Goal: Task Accomplishment & Management: Manage account settings

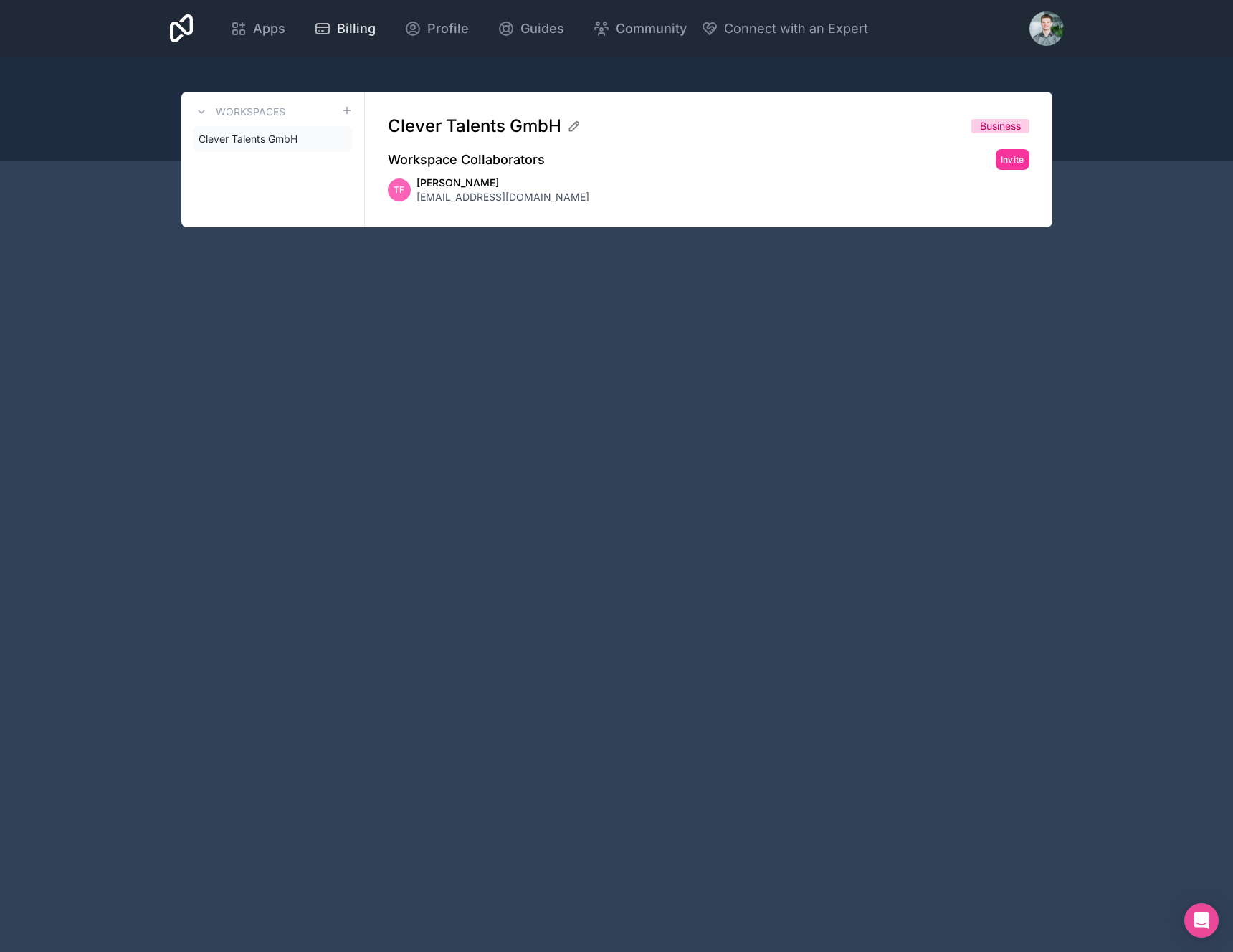
click at [314, 26] on icon at bounding box center [322, 29] width 17 height 17
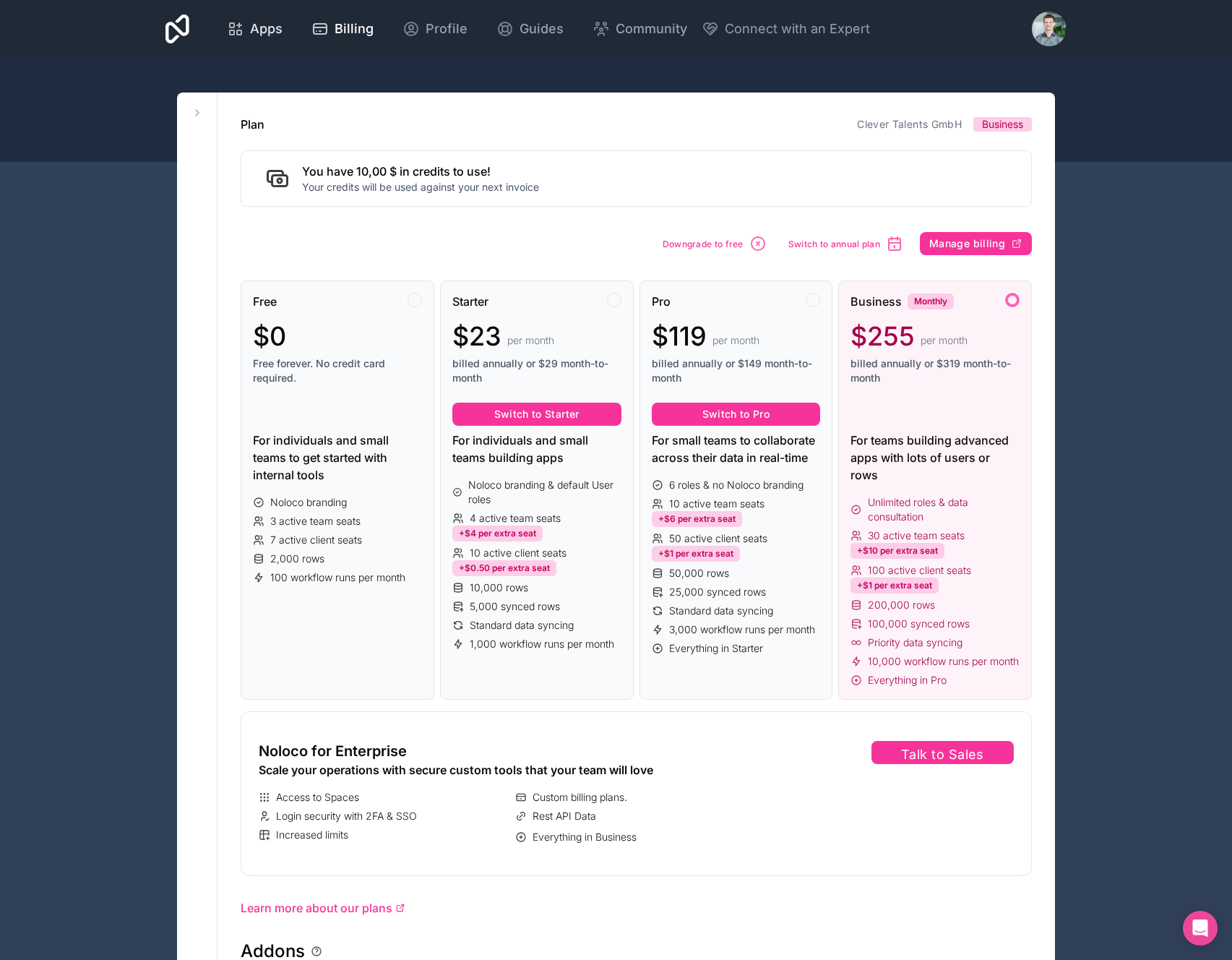
click at [243, 27] on div "Apps" at bounding box center [254, 29] width 56 height 21
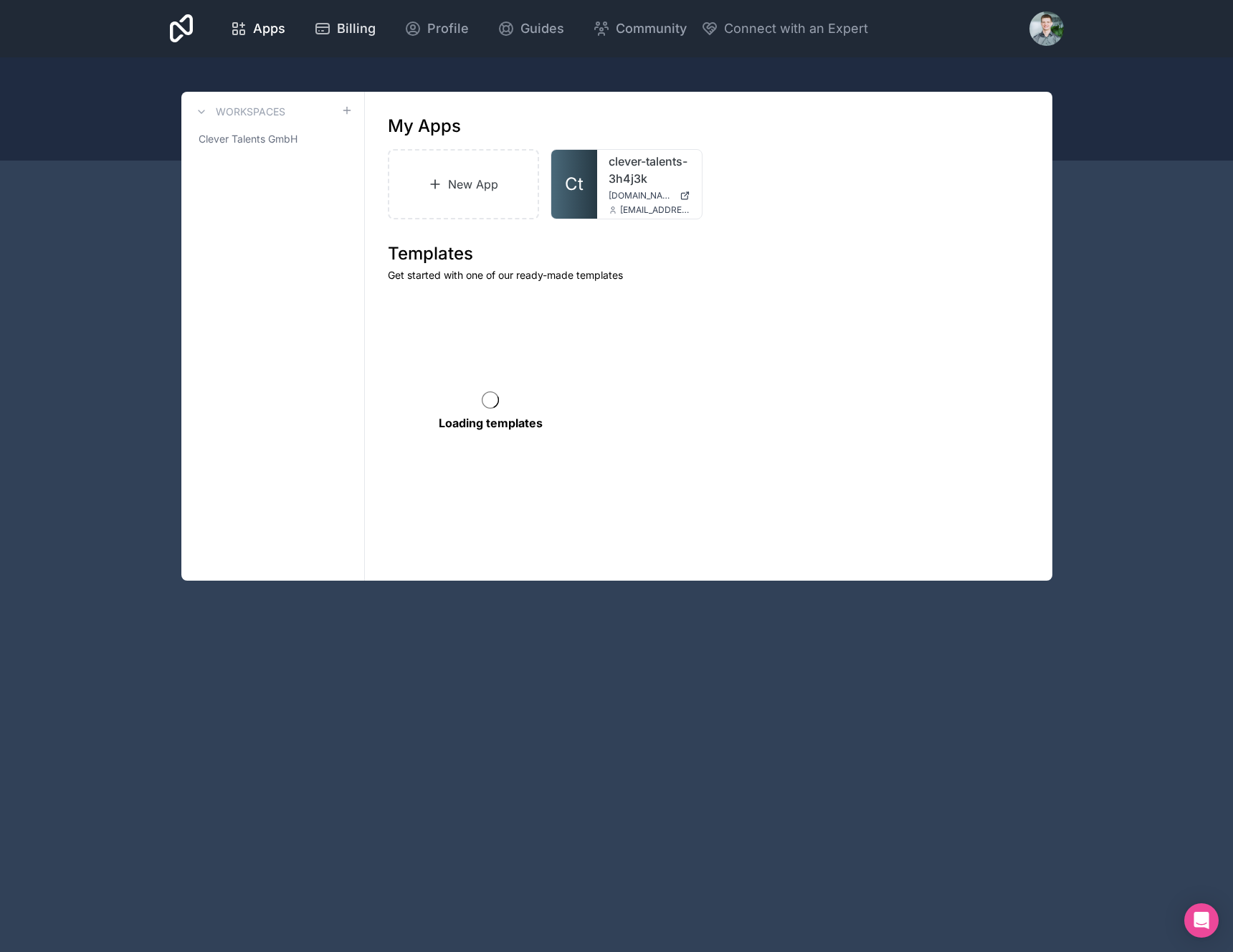
click at [370, 22] on span "Billing" at bounding box center [356, 29] width 39 height 20
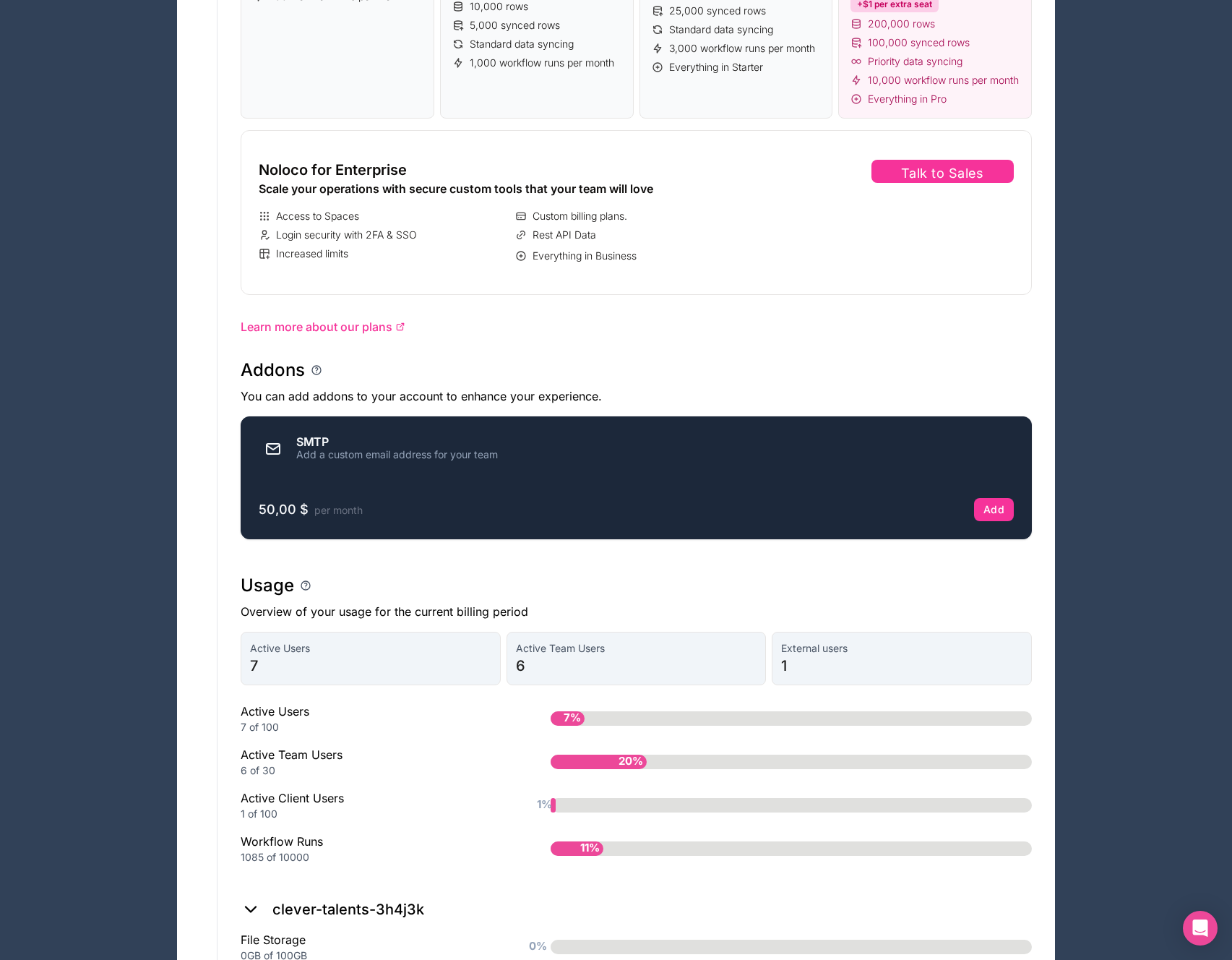
scroll to position [668, 0]
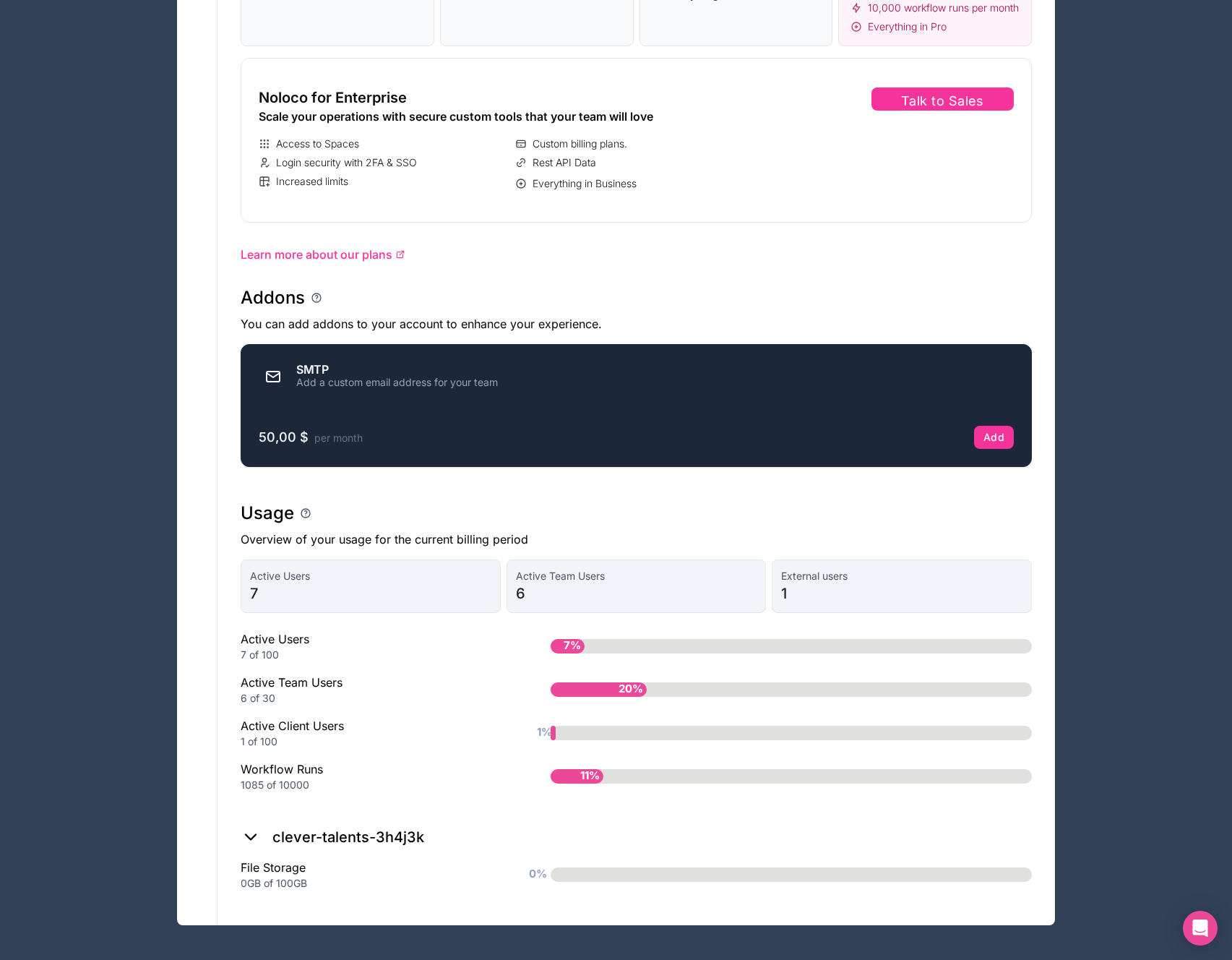
click at [290, 549] on div "Plan Clever Talents GmbH Business You have 10,00 $ in credits to use! Your cred…" at bounding box center [637, 182] width 838 height 1486
click at [296, 621] on div "Active Users 7 Active Team Users 6 External users 1 Active Users 7 of 100 7% Ac…" at bounding box center [637, 681] width 792 height 244
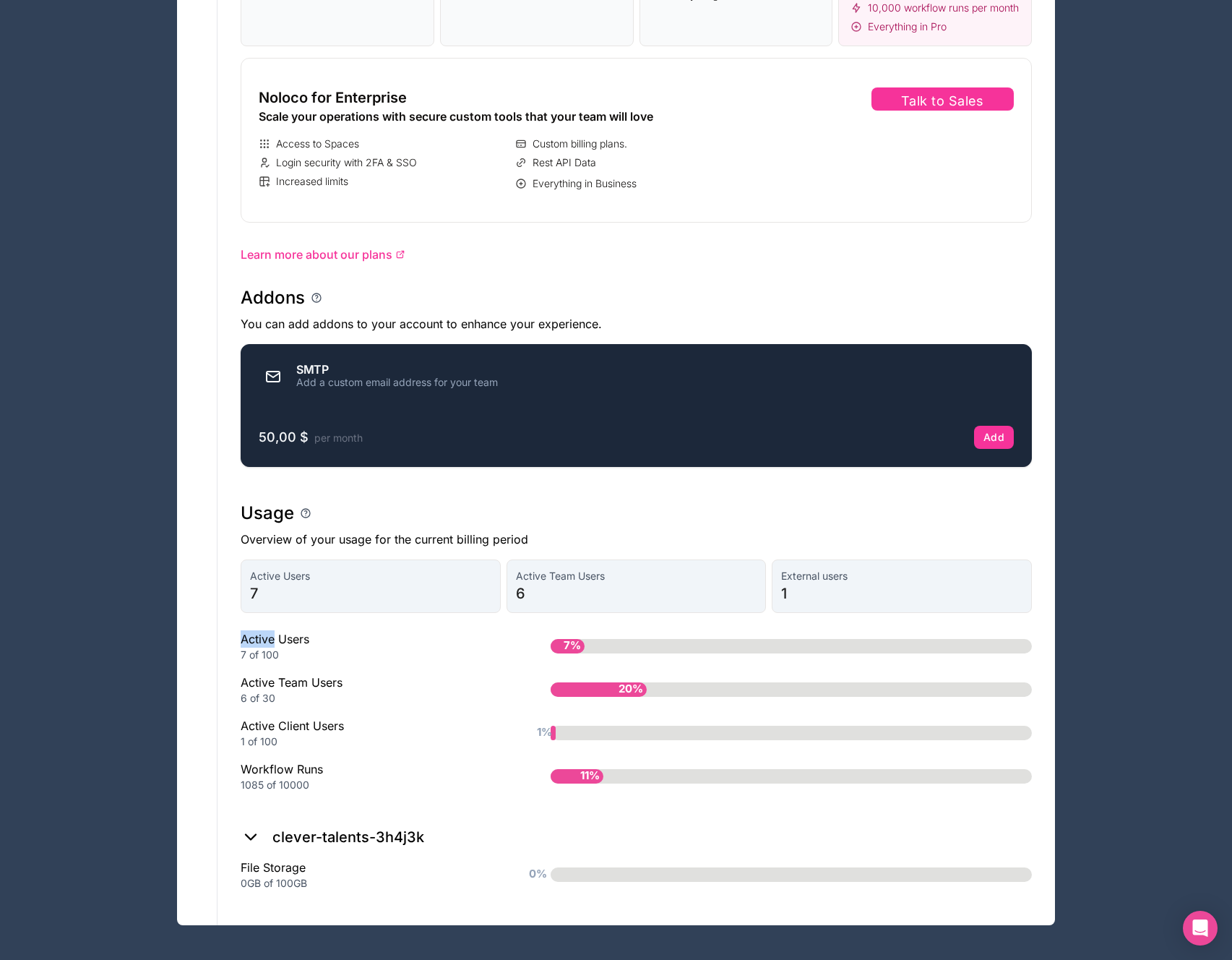
click at [302, 691] on div "6 of 30" at bounding box center [373, 698] width 264 height 15
click at [314, 720] on div "Active Client Users 1 of 100" at bounding box center [373, 733] width 264 height 32
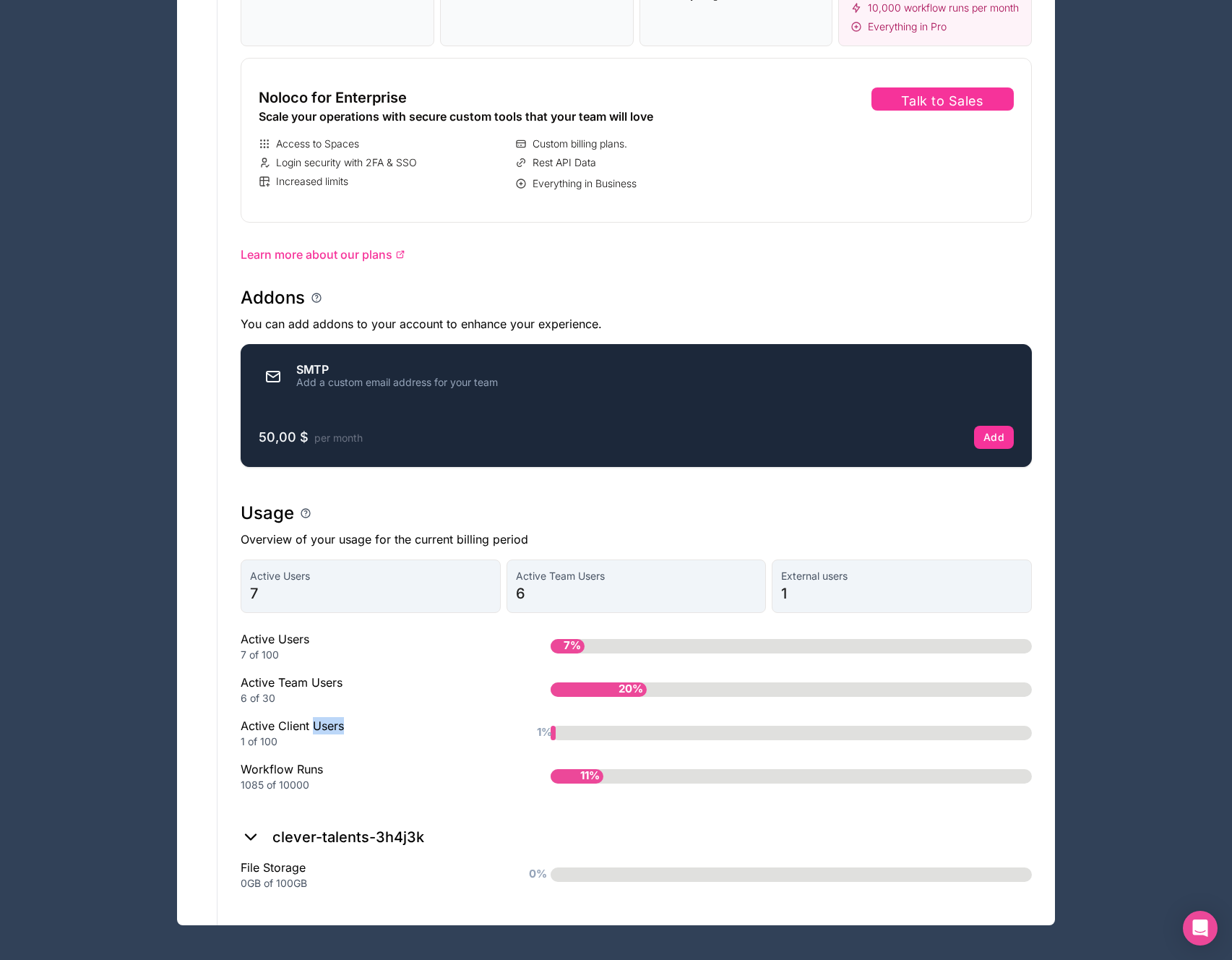
click at [314, 720] on div "Active Client Users 1 of 100" at bounding box center [373, 733] width 264 height 32
click at [326, 759] on div "Active Users 7 of 100 7% Active Team Users 6 of 30 20% Active Client Users 1 of…" at bounding box center [637, 711] width 792 height 162
drag, startPoint x: 332, startPoint y: 801, endPoint x: 224, endPoint y: 770, distance: 112.4
click at [224, 770] on div "Plan Clever Talents GmbH Business You have 10,00 $ in credits to use! Your cred…" at bounding box center [637, 182] width 838 height 1486
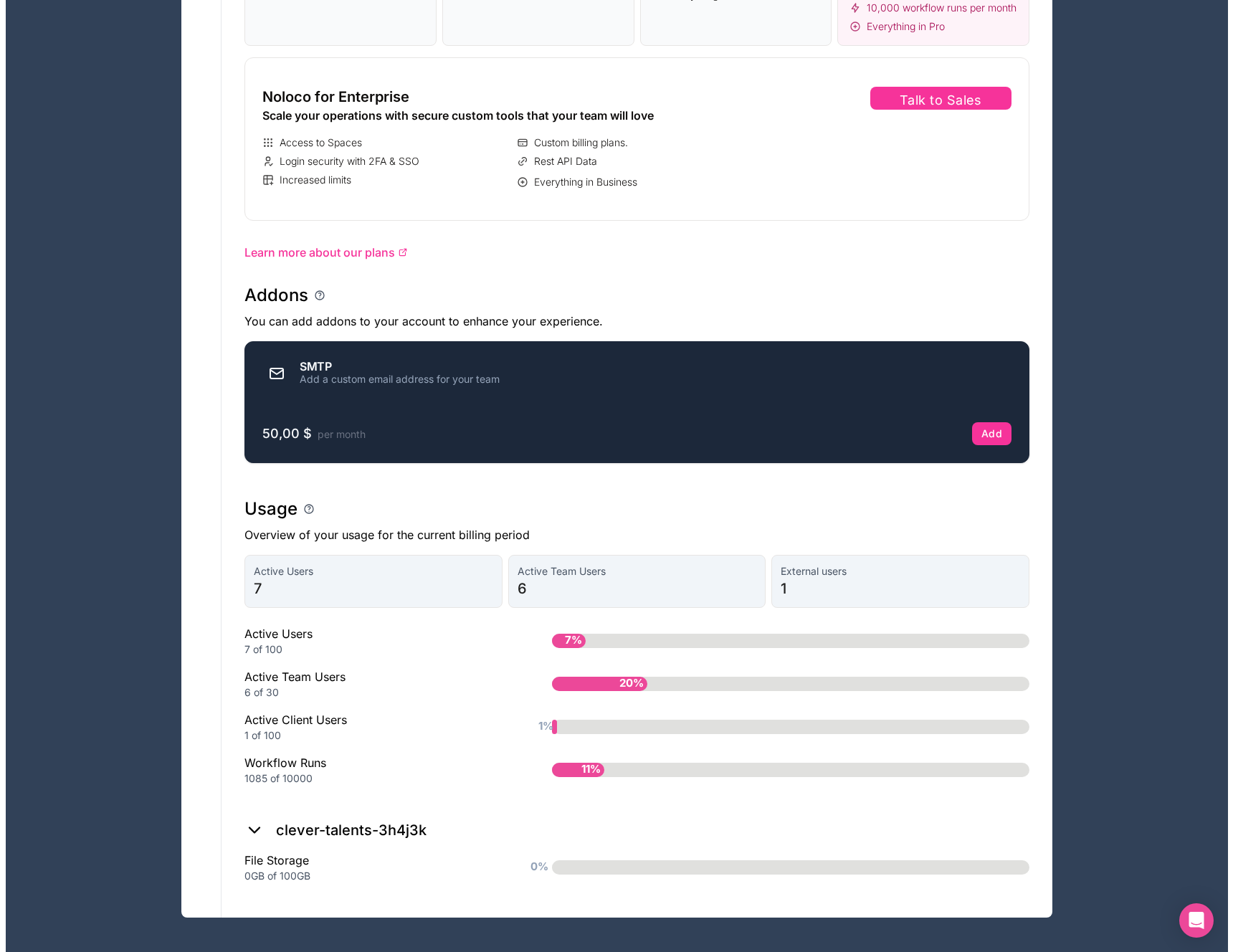
scroll to position [0, 0]
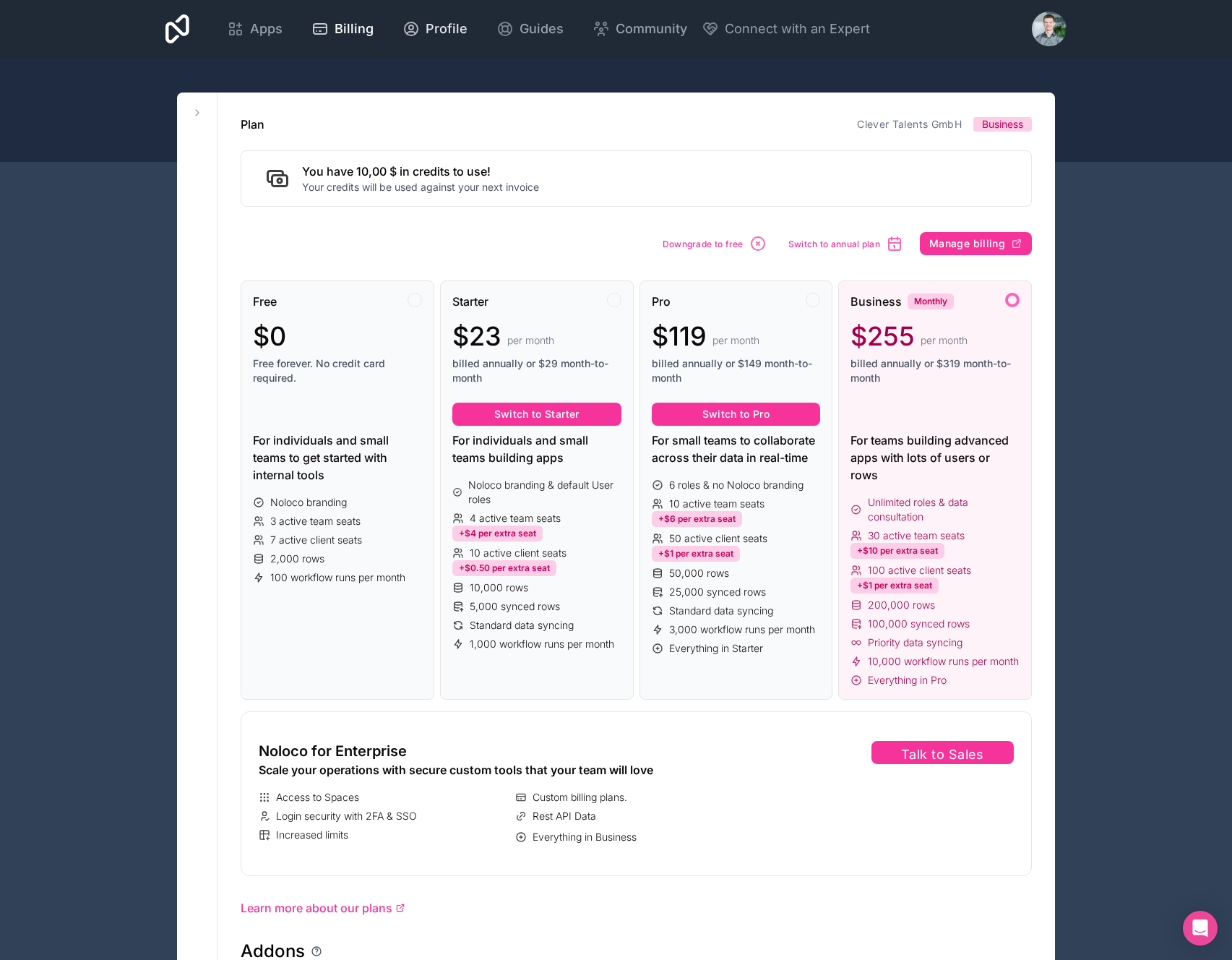
click at [434, 19] on span "Profile" at bounding box center [446, 29] width 42 height 21
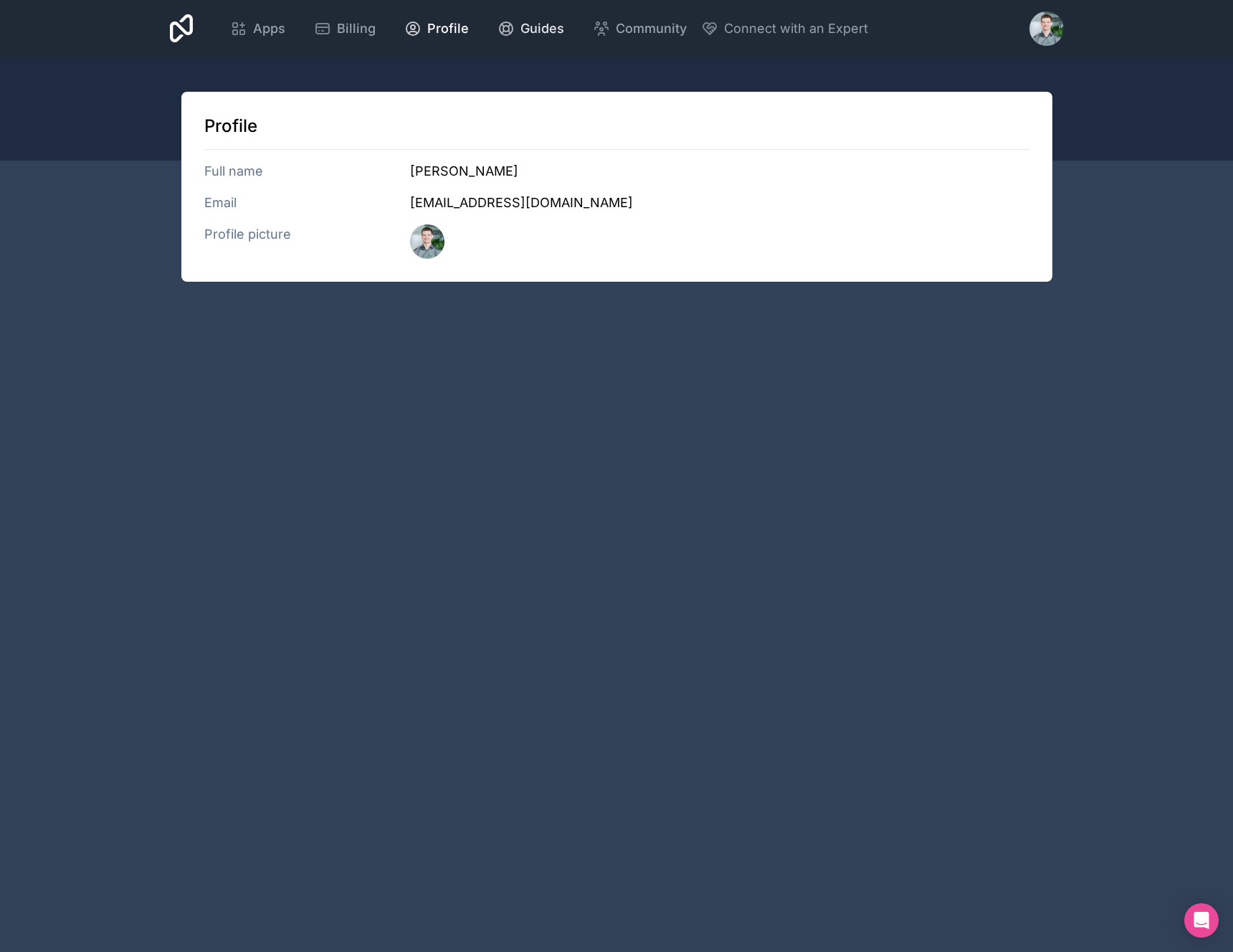
click at [522, 31] on span "Guides" at bounding box center [541, 29] width 43 height 20
click at [643, 19] on span "Community" at bounding box center [652, 29] width 71 height 20
